Goal: Task Accomplishment & Management: Complete application form

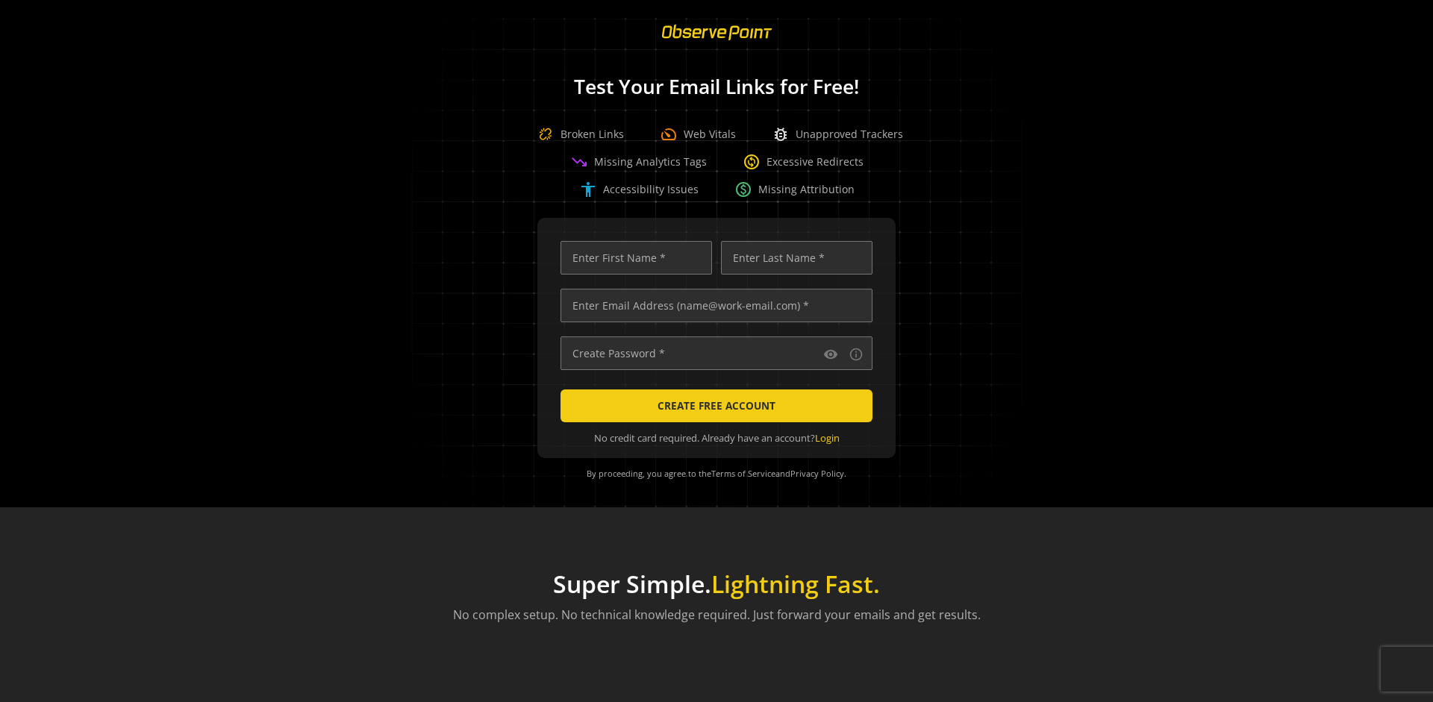
scroll to position [0, 4829]
click at [713, 305] on input "text" at bounding box center [717, 306] width 312 height 34
type input "[EMAIL_ADDRESS][DOMAIN_NAME]"
click at [632, 257] on input "text" at bounding box center [637, 258] width 152 height 34
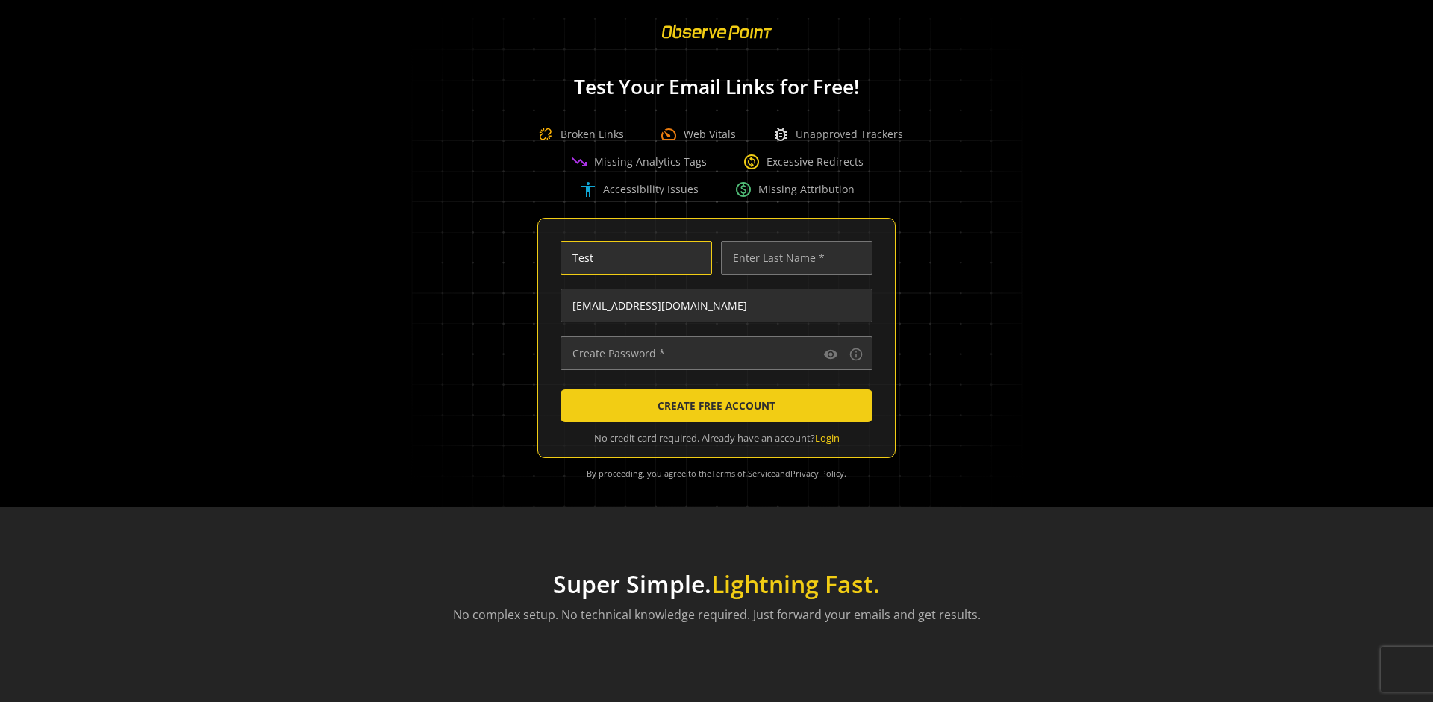
type input "Test"
click at [793, 257] on input "text" at bounding box center [797, 258] width 152 height 34
type input "Test"
click at [713, 353] on input "text" at bounding box center [717, 354] width 312 height 34
type input "••••••••••••••"
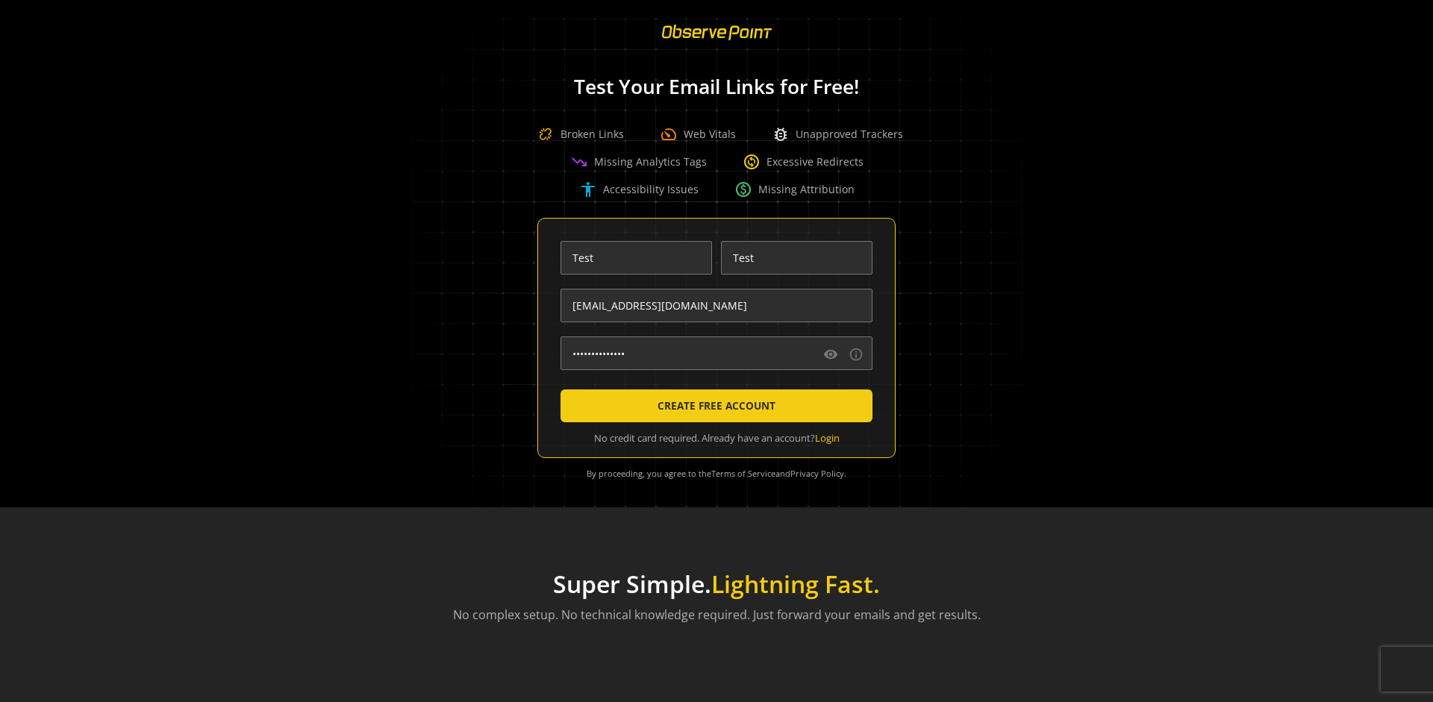
click at [713, 406] on span "CREATE FREE ACCOUNT" at bounding box center [717, 406] width 118 height 27
